Goal: Task Accomplishment & Management: Complete application form

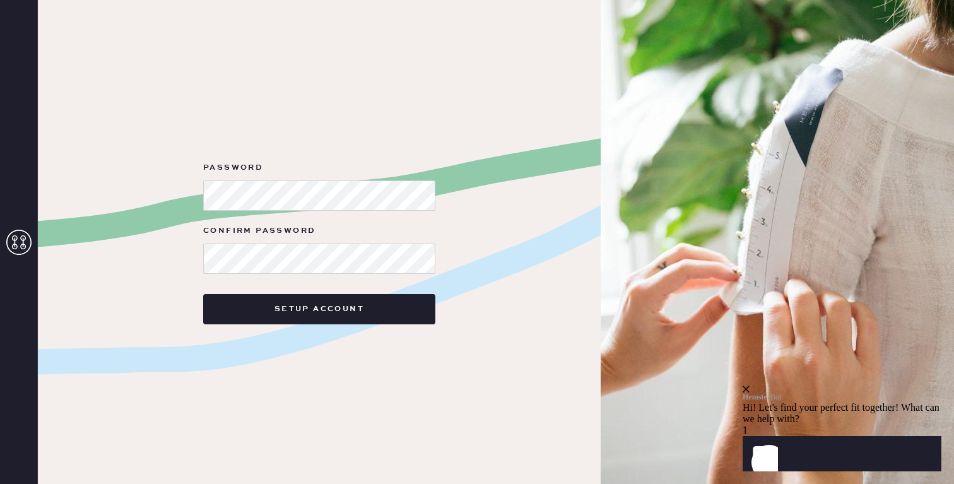
drag, startPoint x: 358, startPoint y: 211, endPoint x: 197, endPoint y: 190, distance: 162.8
click at [197, 190] on form "Password Confirm Password Setup Account" at bounding box center [319, 242] width 252 height 164
click at [186, 193] on div "Password Confirm Password Setup Account" at bounding box center [319, 242] width 563 height 484
click at [203, 294] on button "Setup Account" at bounding box center [319, 309] width 232 height 30
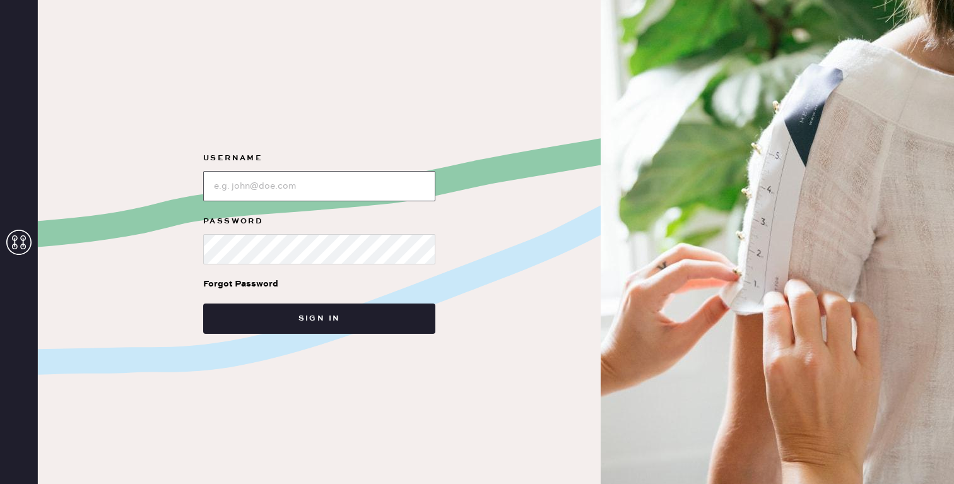
click at [233, 180] on input "loginName" at bounding box center [319, 186] width 232 height 30
click at [203, 303] on button "Sign in" at bounding box center [319, 318] width 232 height 30
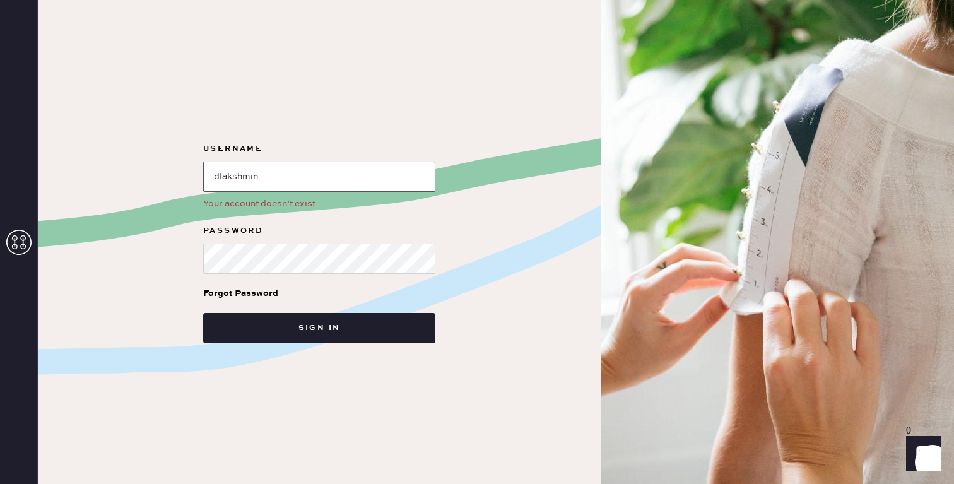
click at [286, 173] on input "loginName" at bounding box center [319, 176] width 232 height 30
type input "[EMAIL_ADDRESS][DOMAIN_NAME]"
click at [203, 313] on button "Sign in" at bounding box center [319, 328] width 232 height 30
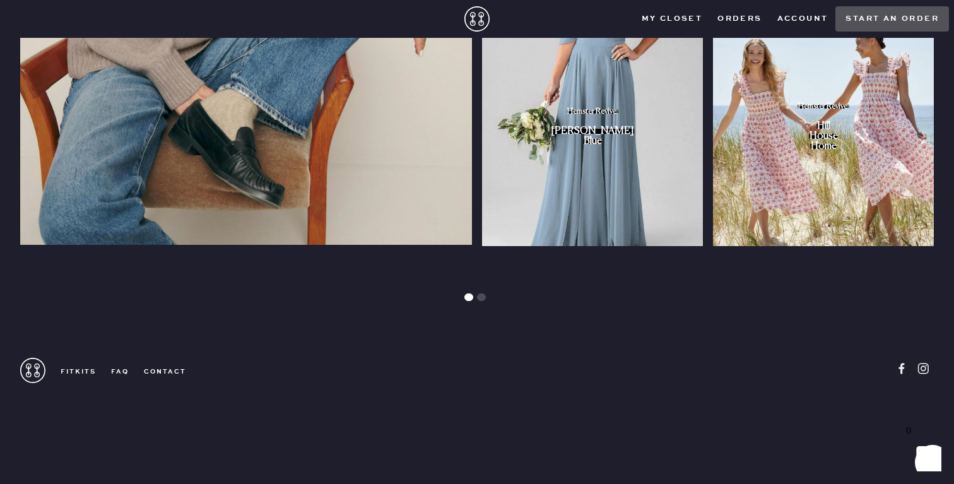
scroll to position [1451, 0]
